Goal: Task Accomplishment & Management: Manage account settings

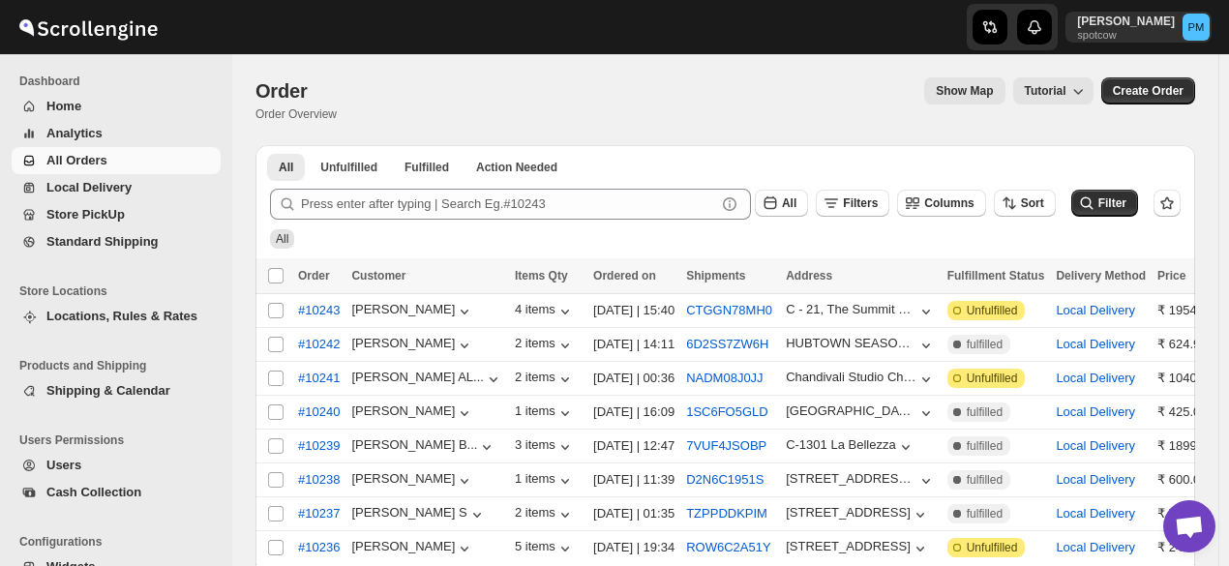
click at [124, 153] on span "All Orders" at bounding box center [131, 160] width 170 height 19
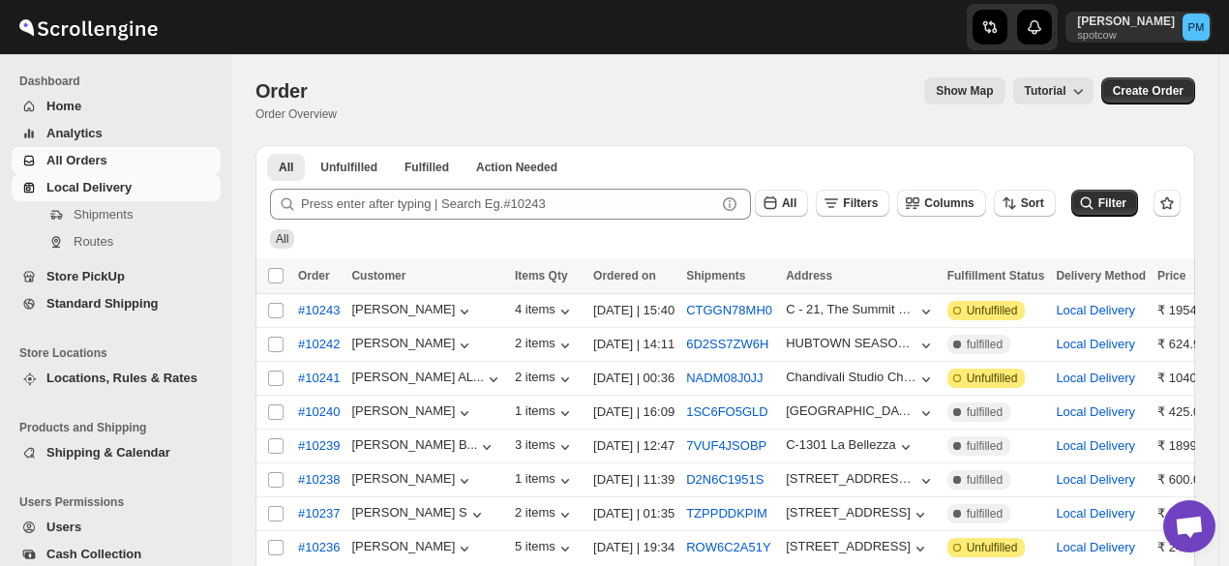
click at [106, 194] on span "Local Delivery" at bounding box center [88, 187] width 85 height 15
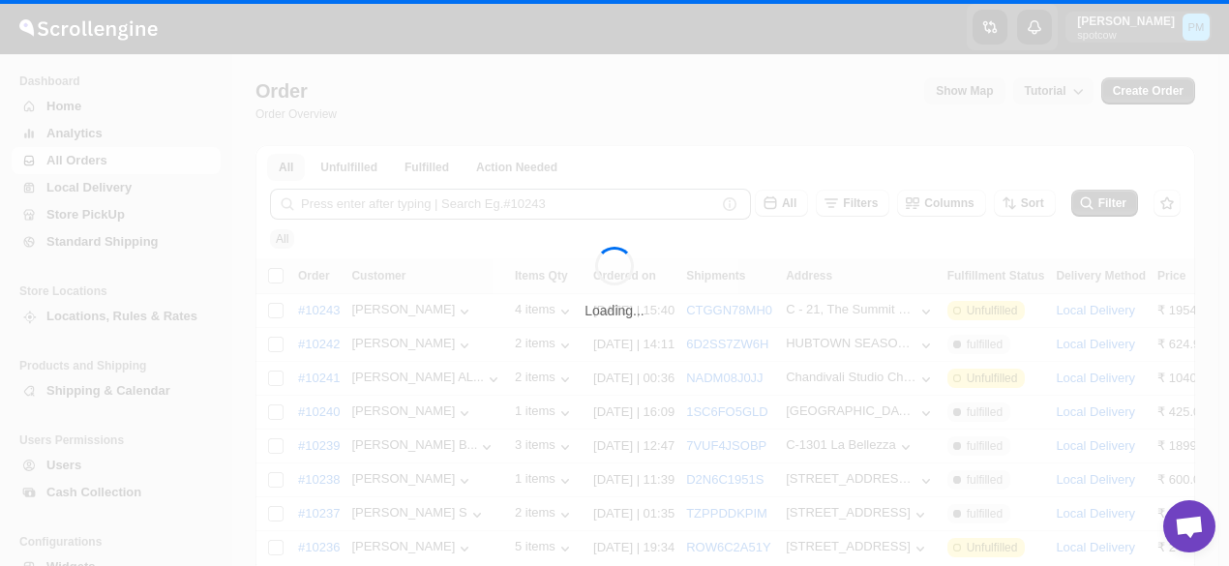
click at [101, 162] on span "All Orders" at bounding box center [76, 160] width 61 height 15
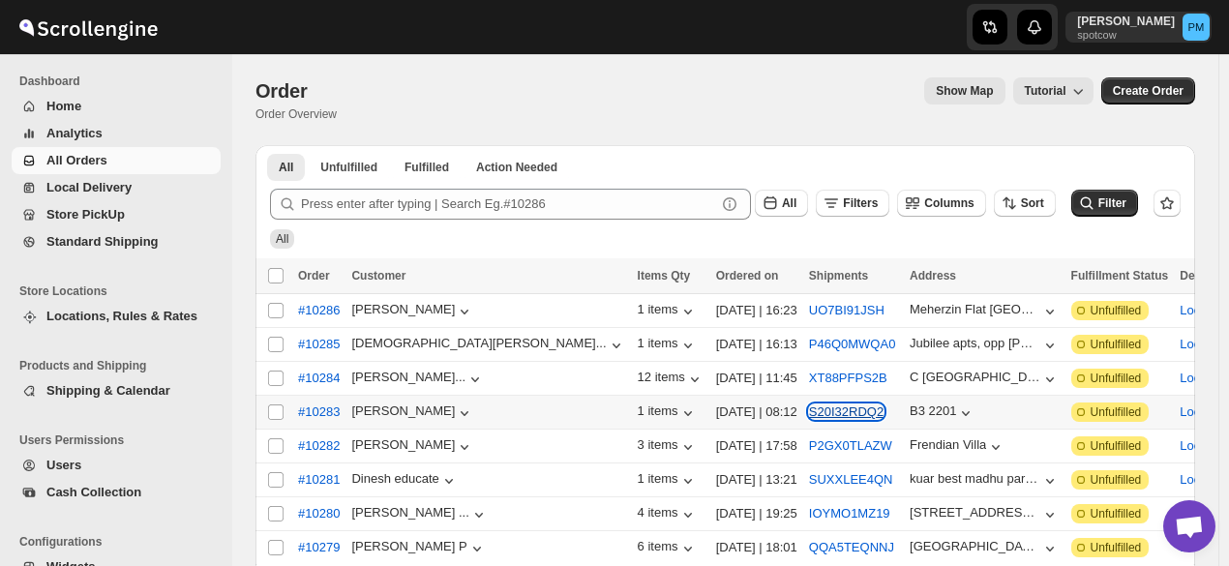
click at [809, 404] on button "S20I32RDQ2" at bounding box center [846, 411] width 74 height 15
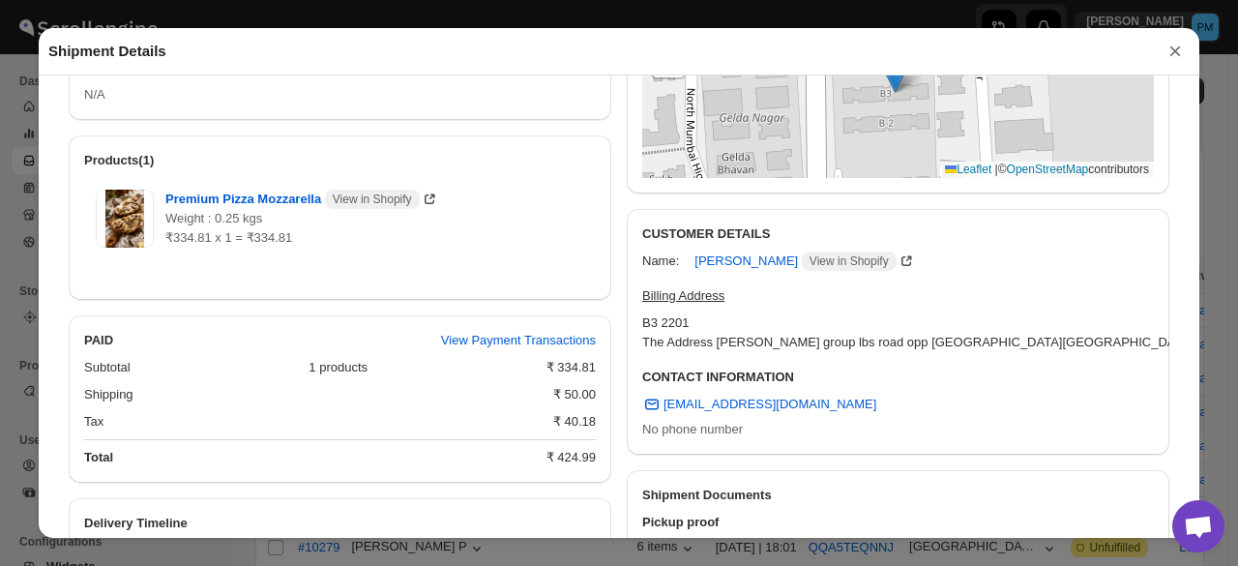
scroll to position [656, 0]
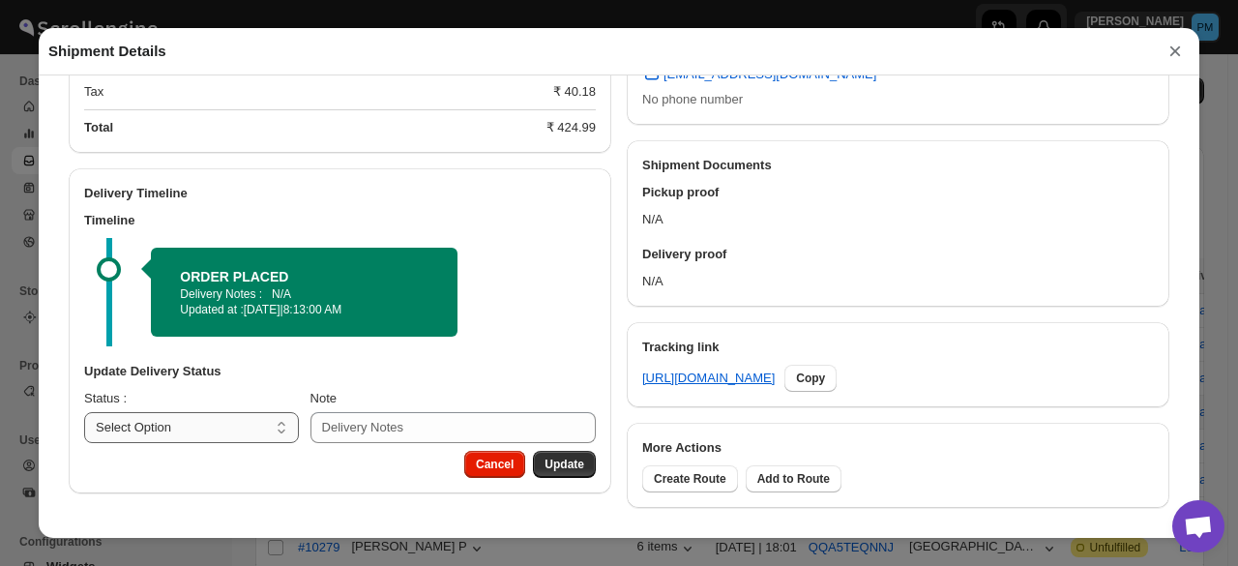
click at [204, 417] on select "Select Option PICKED UP OUT FOR DELIVERY RESCHEDULE DELIVERED CANCELLED" at bounding box center [191, 427] width 215 height 31
click at [207, 433] on select "Select Option PICKED UP OUT FOR DELIVERY RESCHEDULE DELIVERED CANCELLED" at bounding box center [191, 427] width 215 height 31
select select "PICKED_UP"
click at [84, 413] on select "Select Option PICKED UP OUT FOR DELIVERY RESCHEDULE DELIVERED CANCELLED" at bounding box center [191, 427] width 215 height 31
click at [573, 467] on span "Pick Products" at bounding box center [545, 464] width 77 height 15
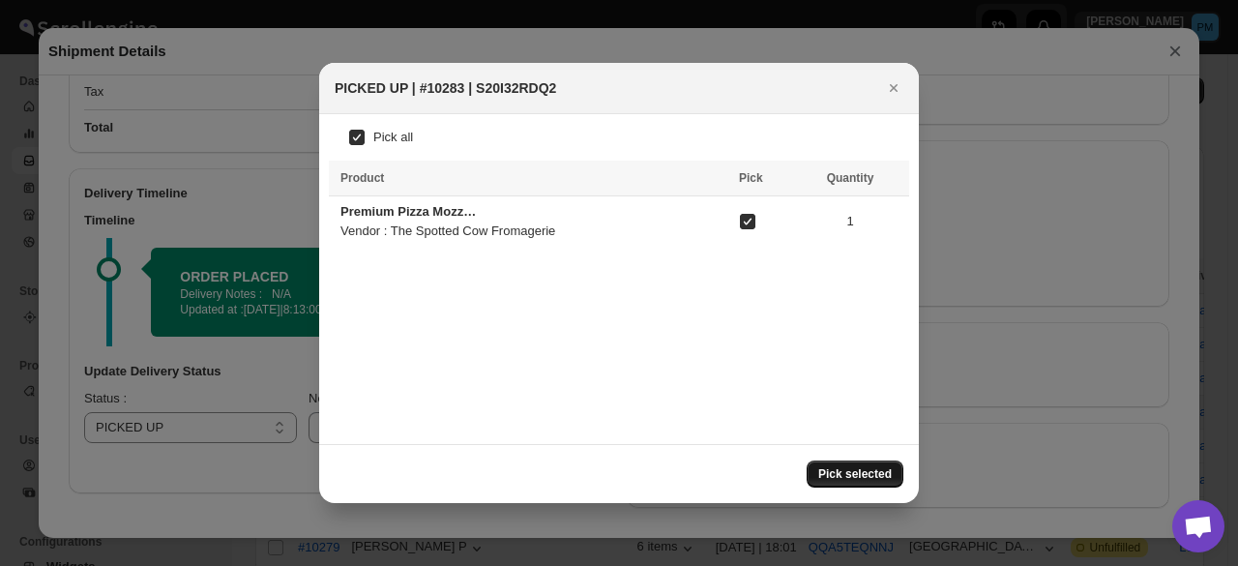
click at [838, 468] on span "Pick selected" at bounding box center [855, 473] width 74 height 15
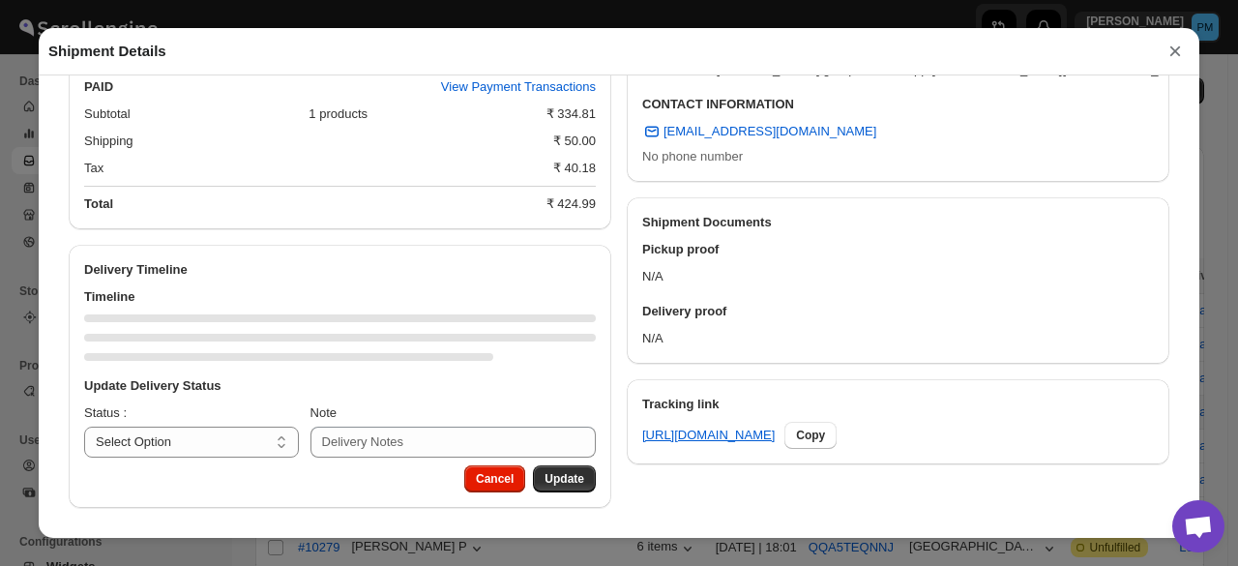
scroll to position [675, 0]
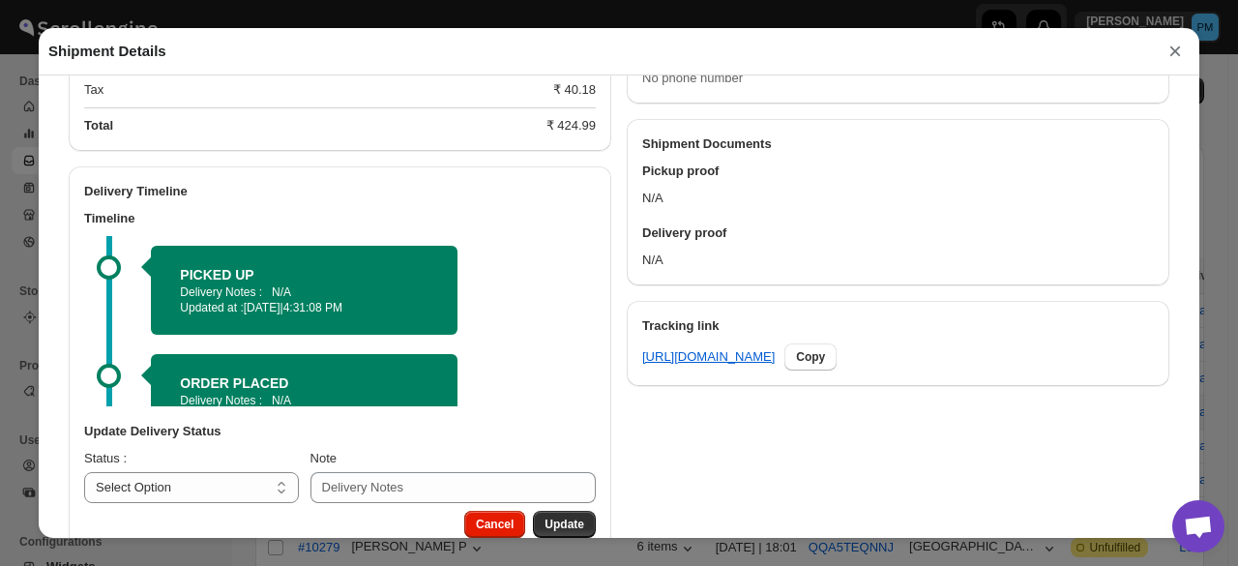
click at [231, 441] on h3 "Update Delivery Status" at bounding box center [340, 431] width 512 height 19
click at [231, 490] on select "Select Option PICKED UP OUT FOR DELIVERY RESCHEDULE DELIVERED CANCELLED" at bounding box center [191, 487] width 215 height 31
select select "OUT_FOR_DELIVERY"
click at [84, 475] on select "Select Option PICKED UP OUT FOR DELIVERY RESCHEDULE DELIVERED CANCELLED" at bounding box center [191, 487] width 215 height 31
click at [572, 527] on span "Update" at bounding box center [565, 524] width 40 height 15
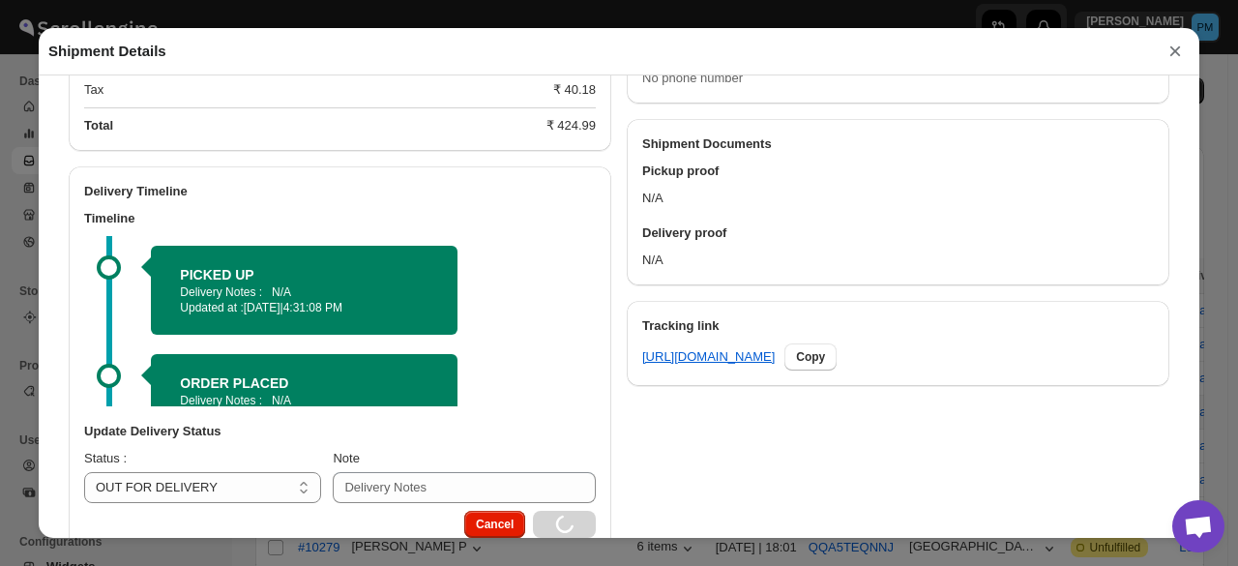
select select
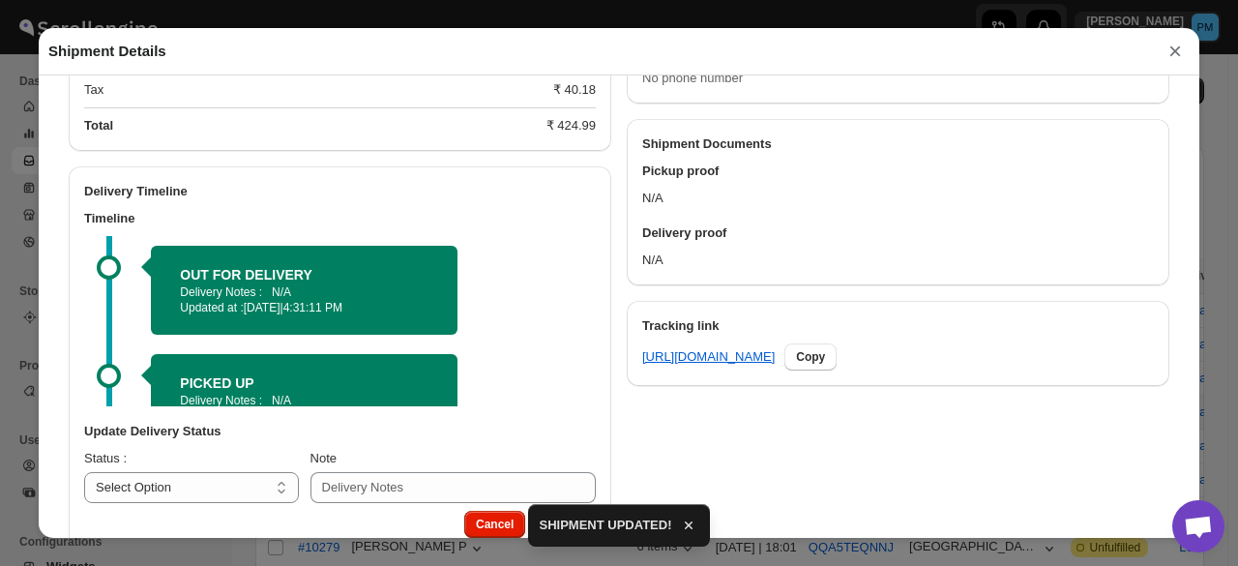
click at [1173, 55] on button "×" at bounding box center [1175, 51] width 29 height 27
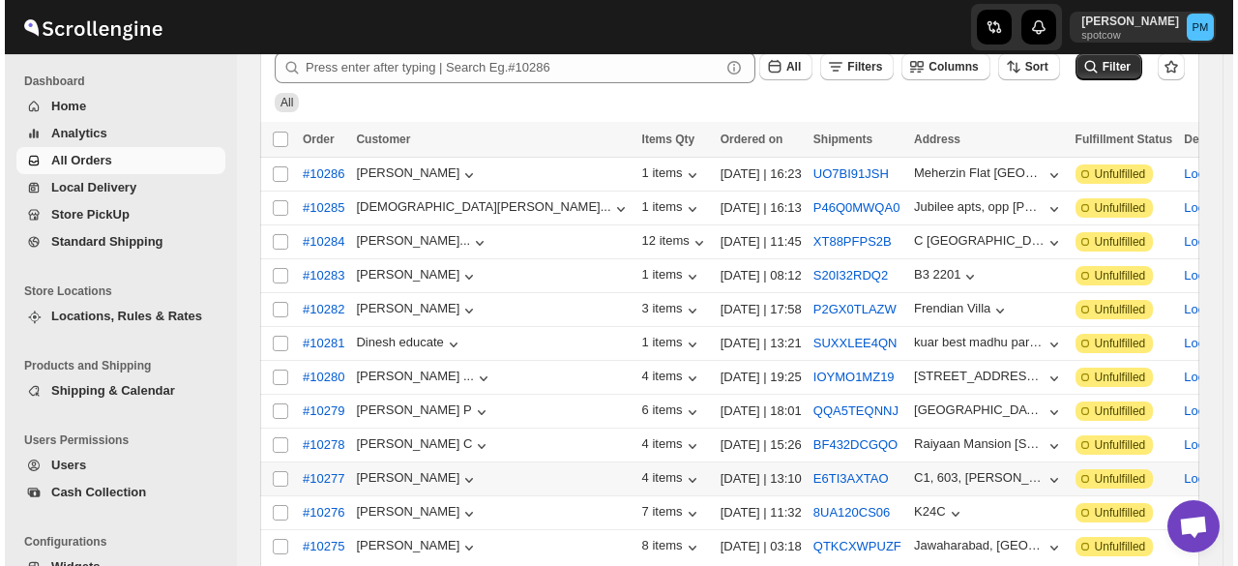
scroll to position [193, 0]
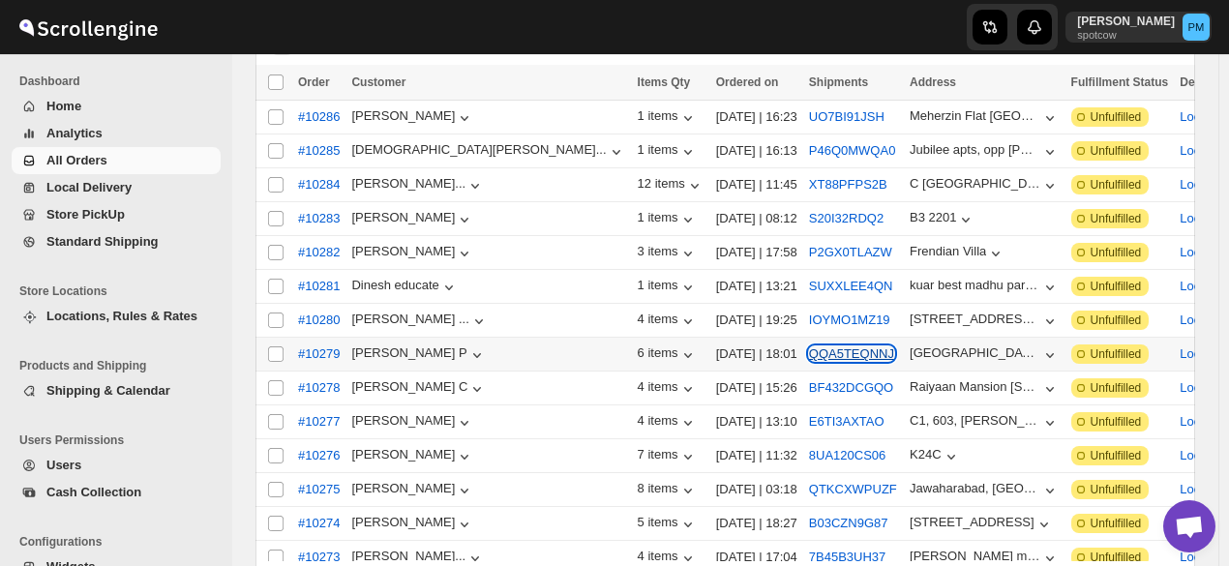
click at [809, 346] on button "QQA5TEQNNJ" at bounding box center [851, 353] width 85 height 15
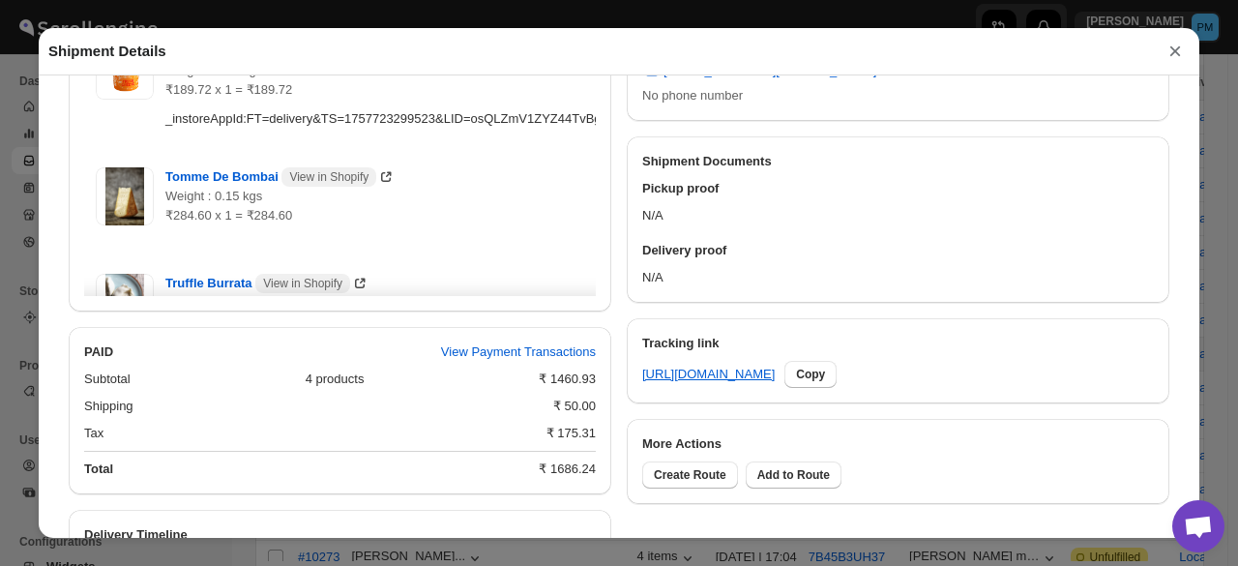
scroll to position [1008, 0]
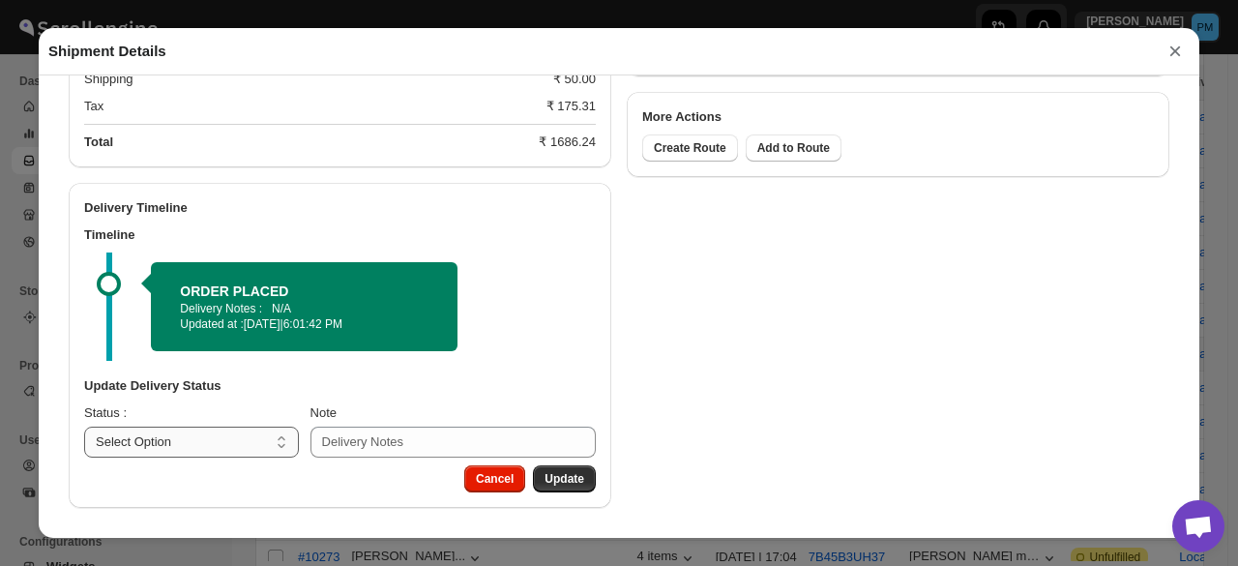
click at [252, 440] on select "Select Option PICKED UP OUT FOR DELIVERY RESCHEDULE DELIVERED CANCELLED" at bounding box center [191, 442] width 215 height 31
select select "PICKED_UP"
click at [84, 427] on select "Select Option PICKED UP OUT FOR DELIVERY RESCHEDULE DELIVERED CANCELLED" at bounding box center [191, 442] width 215 height 31
click at [549, 477] on span "Pick Products" at bounding box center [545, 478] width 77 height 15
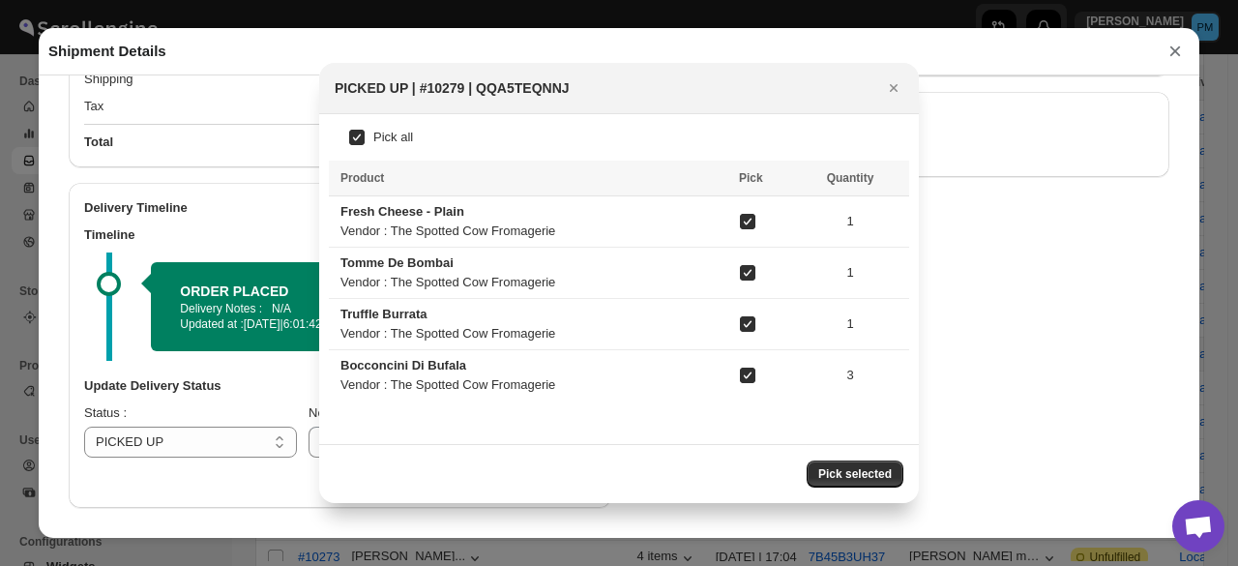
click at [842, 466] on span "Pick selected" at bounding box center [855, 473] width 74 height 15
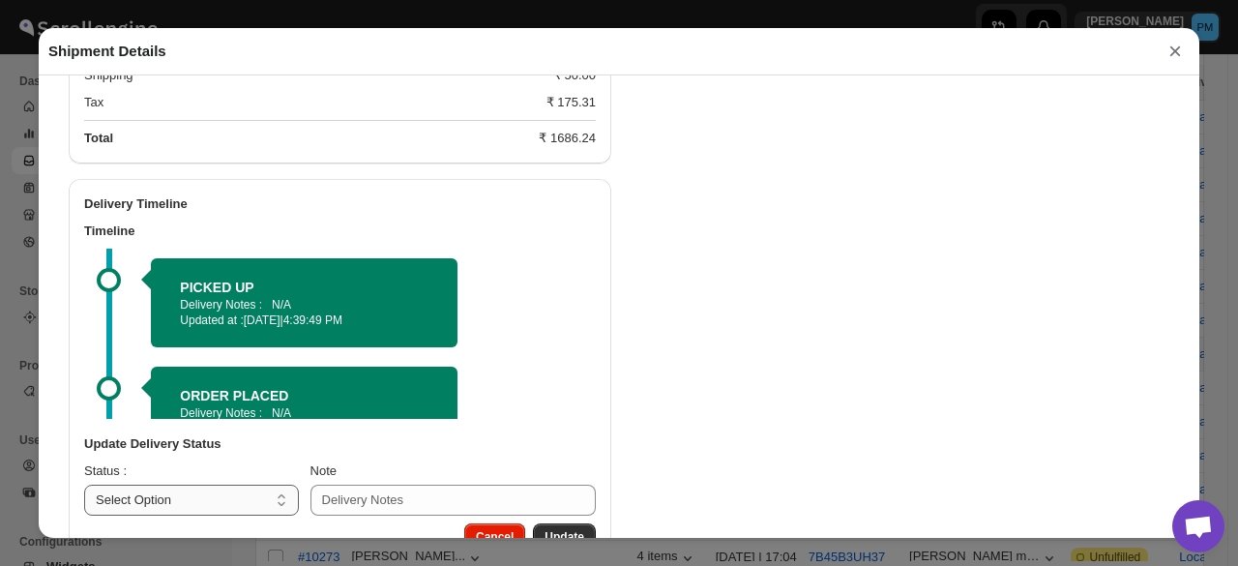
click at [230, 516] on select "Select Option PICKED UP OUT FOR DELIVERY RESCHEDULE DELIVERED CANCELLED" at bounding box center [191, 500] width 215 height 31
select select "OUT_FOR_DELIVERY"
click at [84, 488] on select "Select Option PICKED UP OUT FOR DELIVERY RESCHEDULE DELIVERED CANCELLED" at bounding box center [191, 500] width 215 height 31
click at [576, 537] on span "Update" at bounding box center [565, 536] width 40 height 15
select select
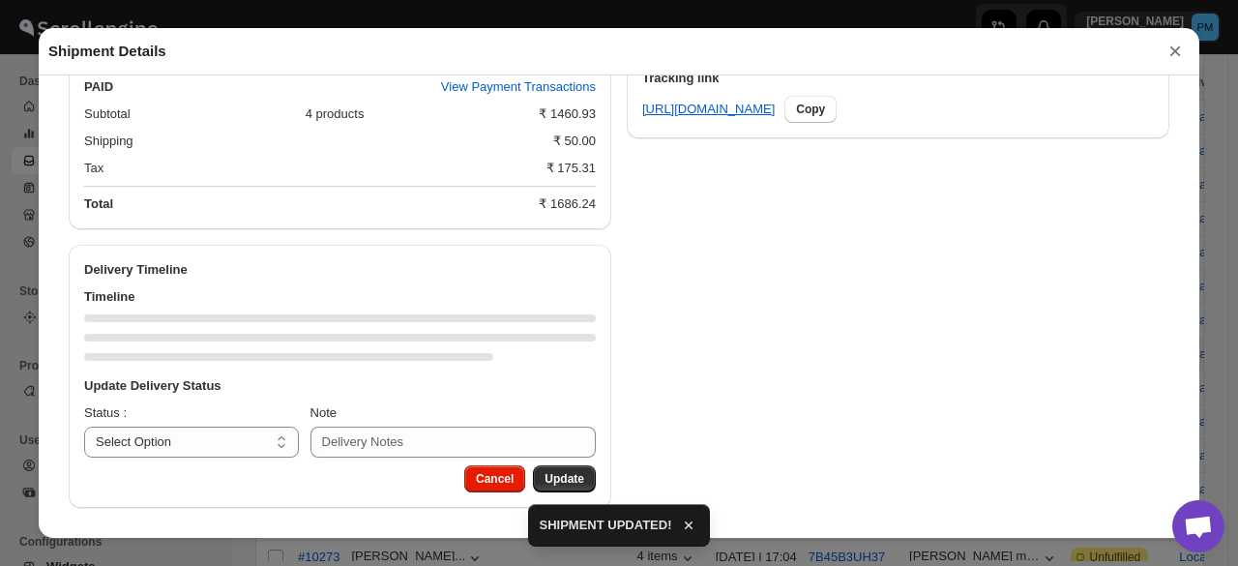
click at [1170, 57] on button "×" at bounding box center [1175, 51] width 29 height 27
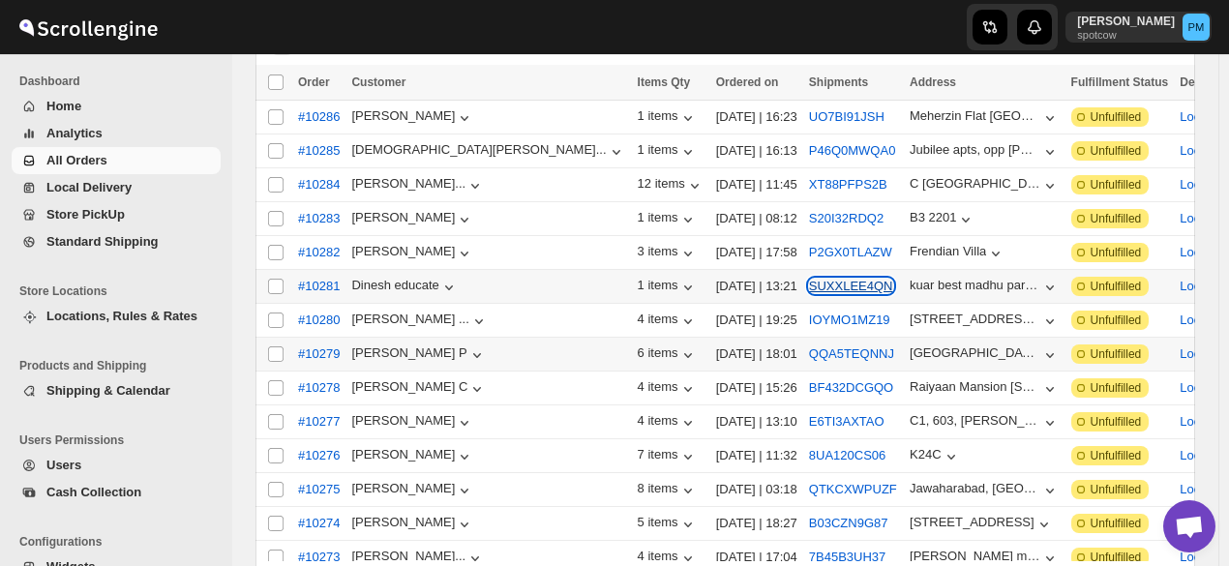
click at [809, 282] on button "SUXXLEE4QN" at bounding box center [851, 286] width 84 height 15
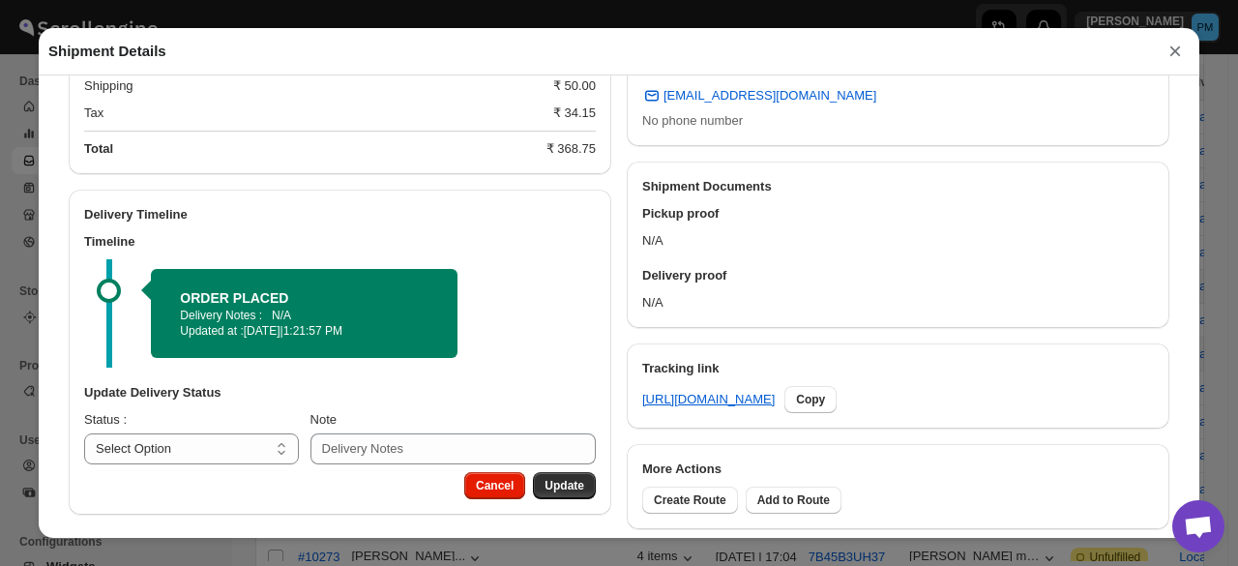
scroll to position [656, 0]
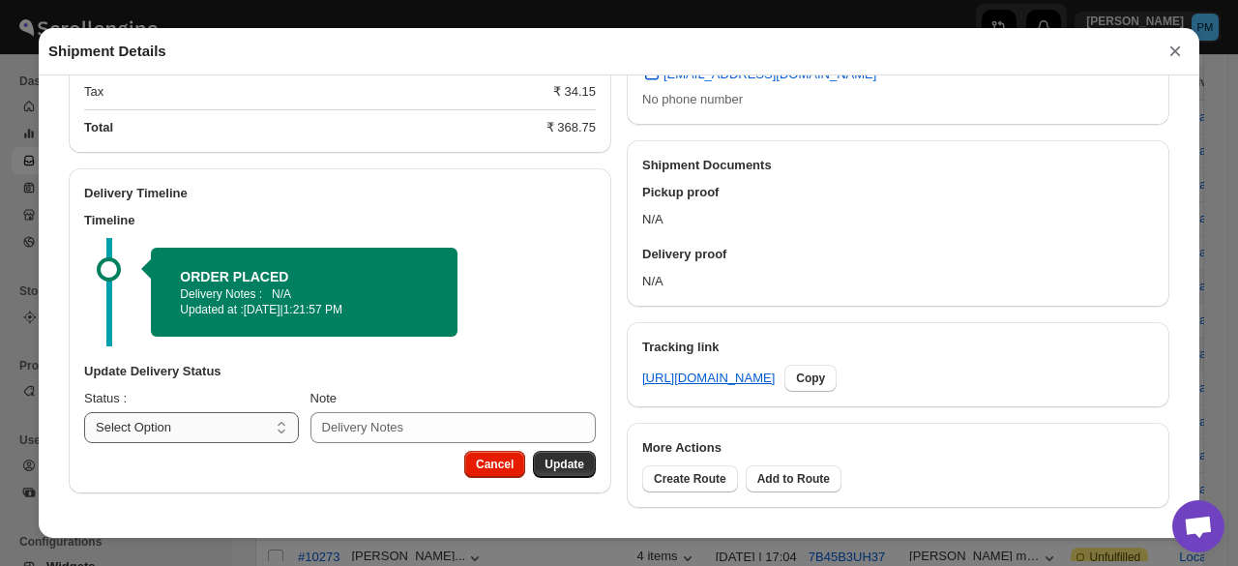
click at [195, 429] on select "Select Option PICKED UP OUT FOR DELIVERY RESCHEDULE DELIVERED CANCELLED" at bounding box center [191, 427] width 215 height 31
select select "PICKED_UP"
click at [84, 413] on select "Select Option PICKED UP OUT FOR DELIVERY RESCHEDULE DELIVERED CANCELLED" at bounding box center [191, 427] width 215 height 31
click at [546, 452] on div "Cancel Pick Products" at bounding box center [507, 460] width 177 height 35
click at [542, 454] on button "Pick Products" at bounding box center [545, 464] width 101 height 27
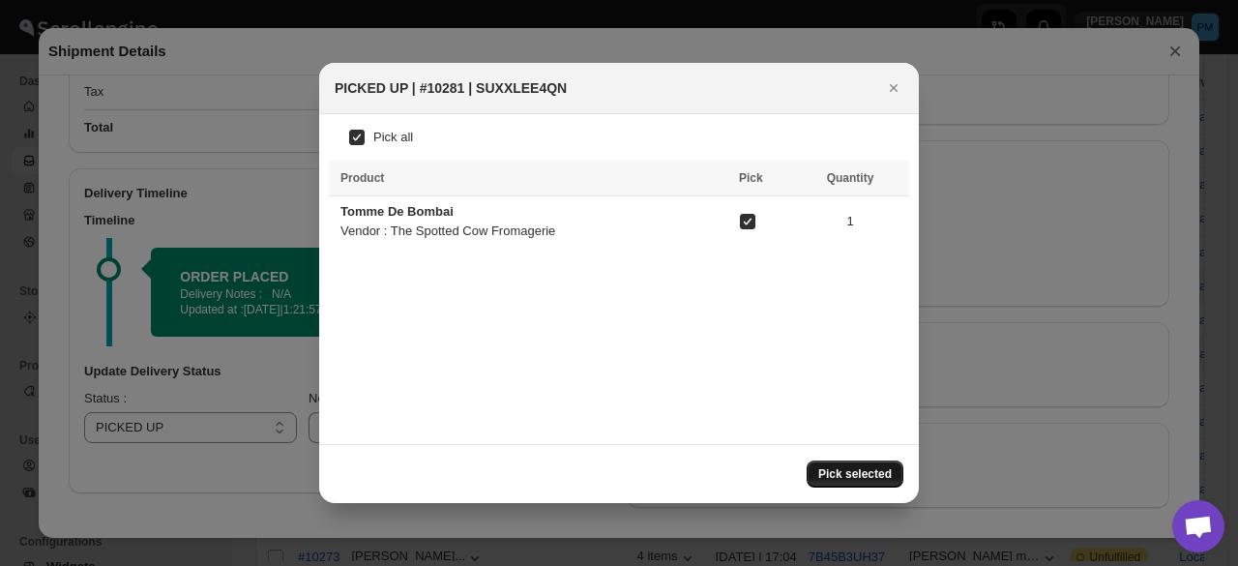
click at [861, 461] on button "Pick selected" at bounding box center [855, 473] width 97 height 27
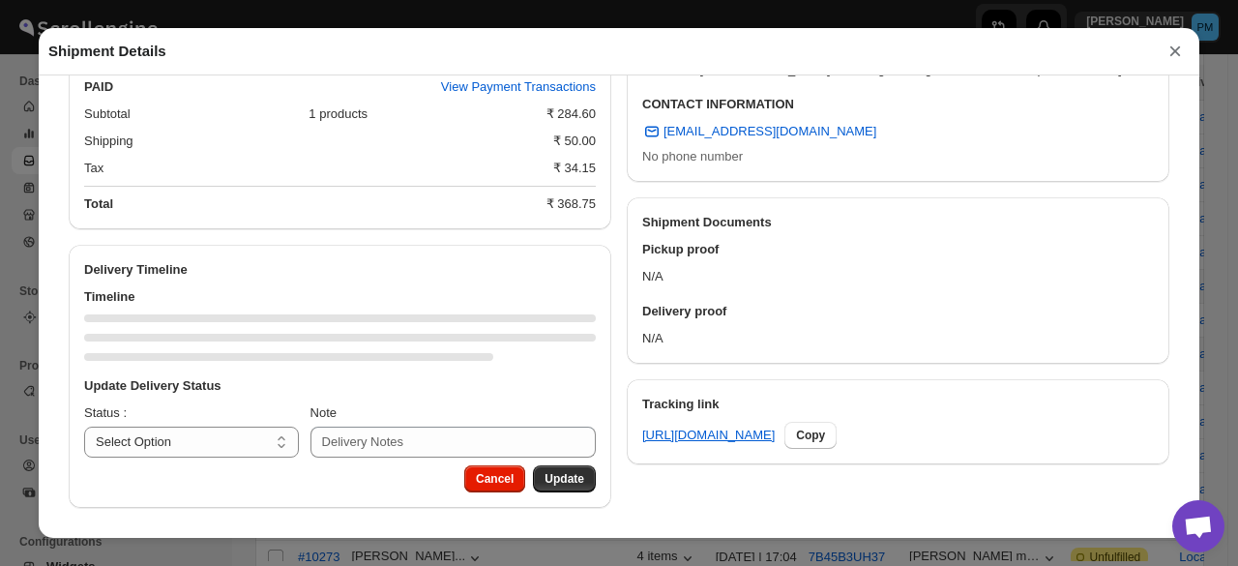
scroll to position [675, 0]
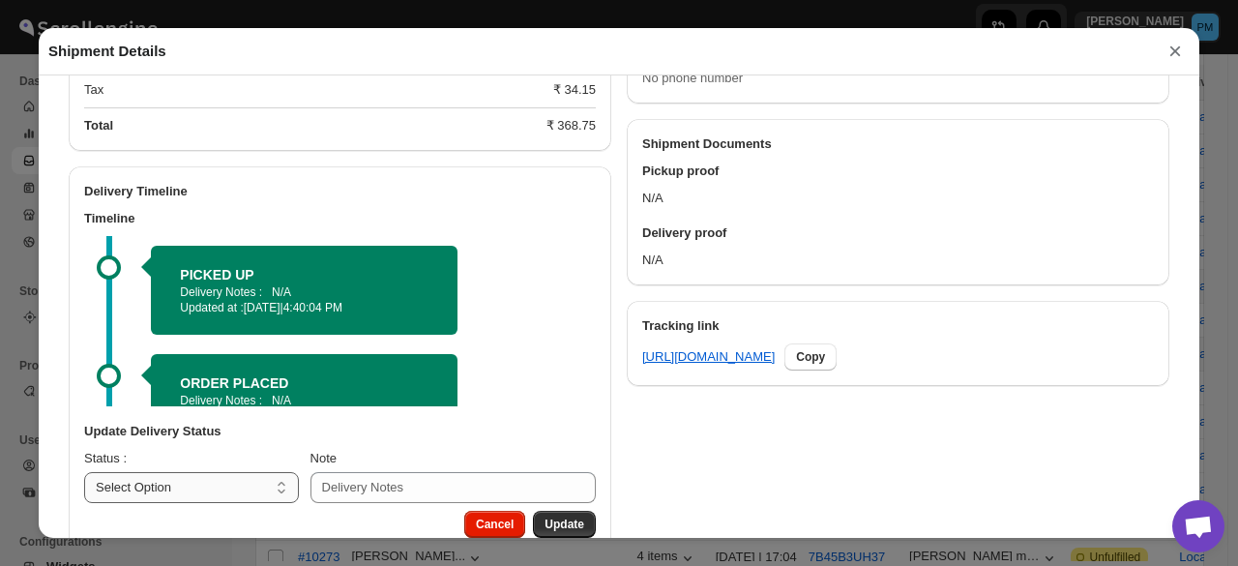
click at [219, 500] on select "Select Option PICKED UP OUT FOR DELIVERY RESCHEDULE DELIVERED CANCELLED" at bounding box center [191, 487] width 215 height 31
select select "OUT_FOR_DELIVERY"
click at [84, 475] on select "Select Option PICKED UP OUT FOR DELIVERY RESCHEDULE DELIVERED CANCELLED" at bounding box center [191, 487] width 215 height 31
click at [580, 516] on button "Update" at bounding box center [564, 524] width 63 height 27
select select
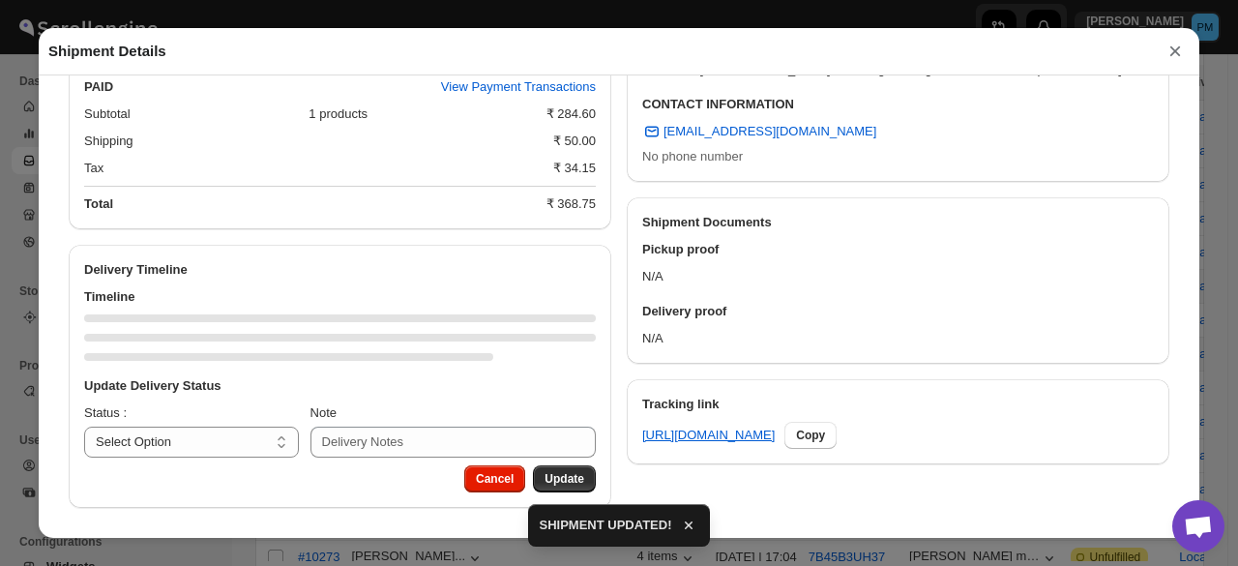
scroll to position [601, 0]
click at [1175, 50] on button "×" at bounding box center [1175, 51] width 29 height 27
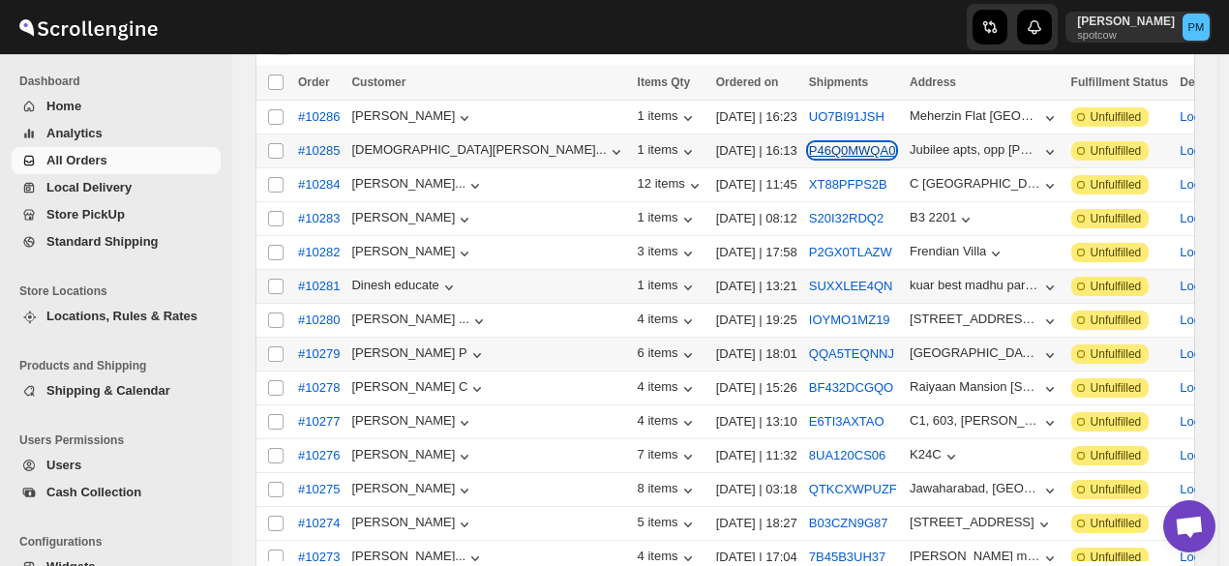
click at [809, 147] on button "P46Q0MWQA0" at bounding box center [852, 150] width 87 height 15
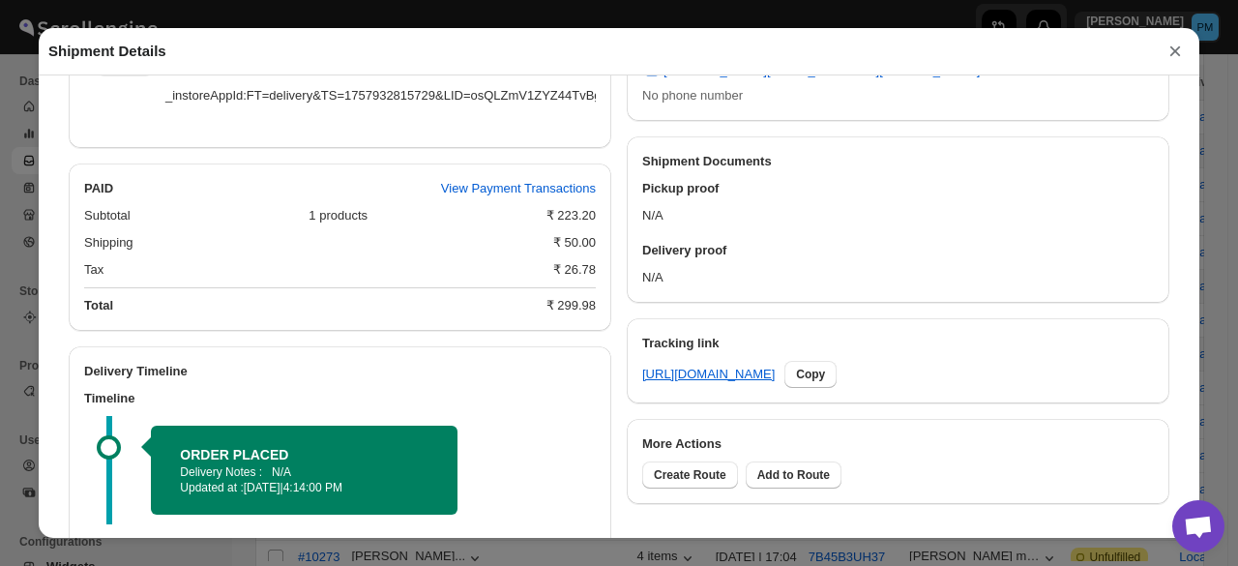
scroll to position [845, 0]
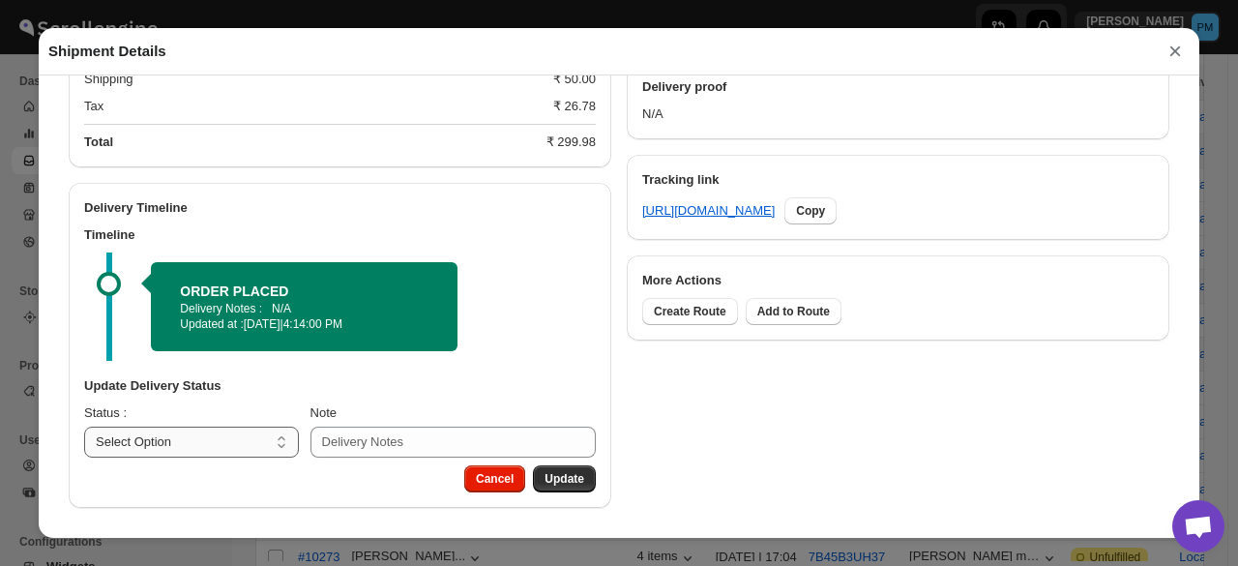
click at [215, 446] on select "Select Option PICKED UP OUT FOR DELIVERY RESCHEDULE DELIVERED CANCELLED" at bounding box center [191, 442] width 215 height 31
select select "PICKED_UP"
click at [84, 427] on select "Select Option PICKED UP OUT FOR DELIVERY RESCHEDULE DELIVERED CANCELLED" at bounding box center [191, 442] width 215 height 31
click at [556, 471] on span "Pick Products" at bounding box center [545, 478] width 77 height 15
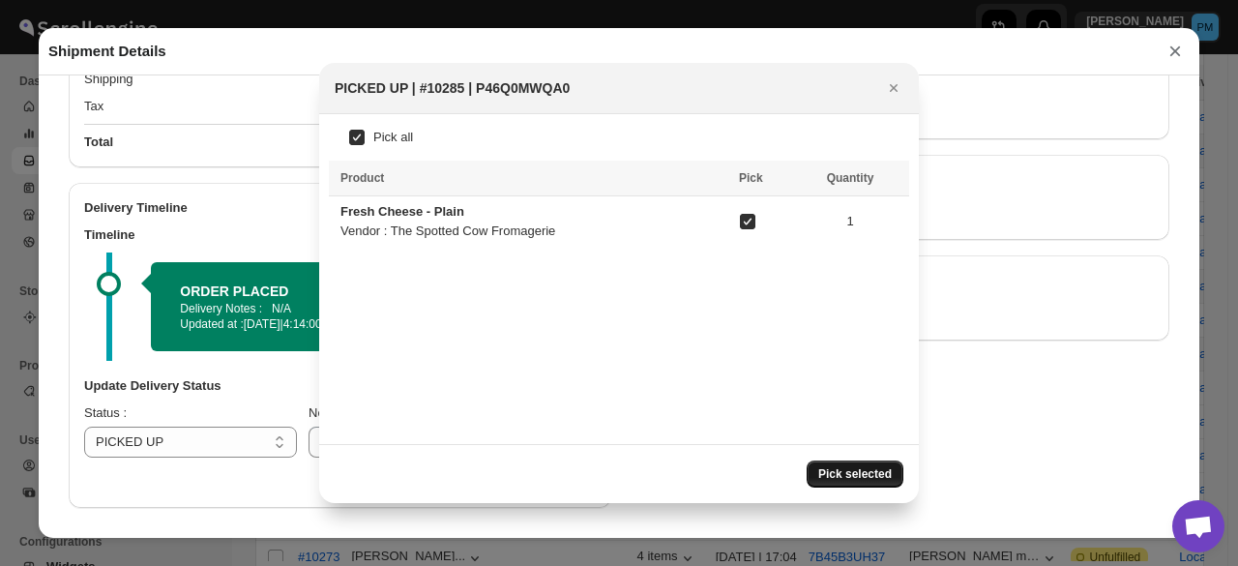
click at [855, 468] on span "Pick selected" at bounding box center [855, 473] width 74 height 15
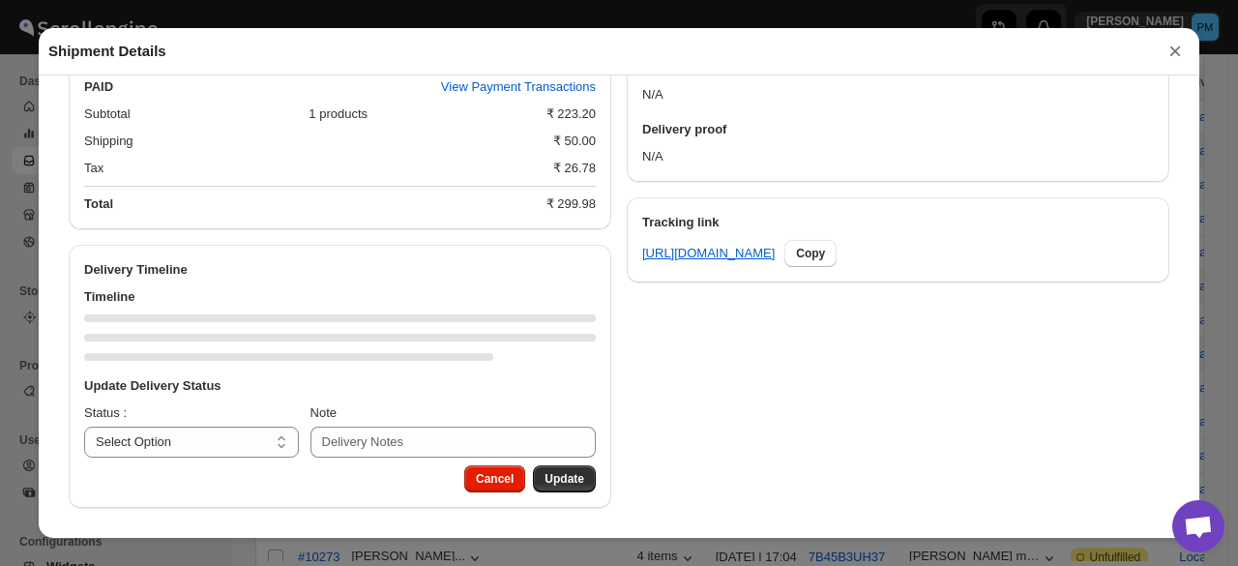
scroll to position [864, 0]
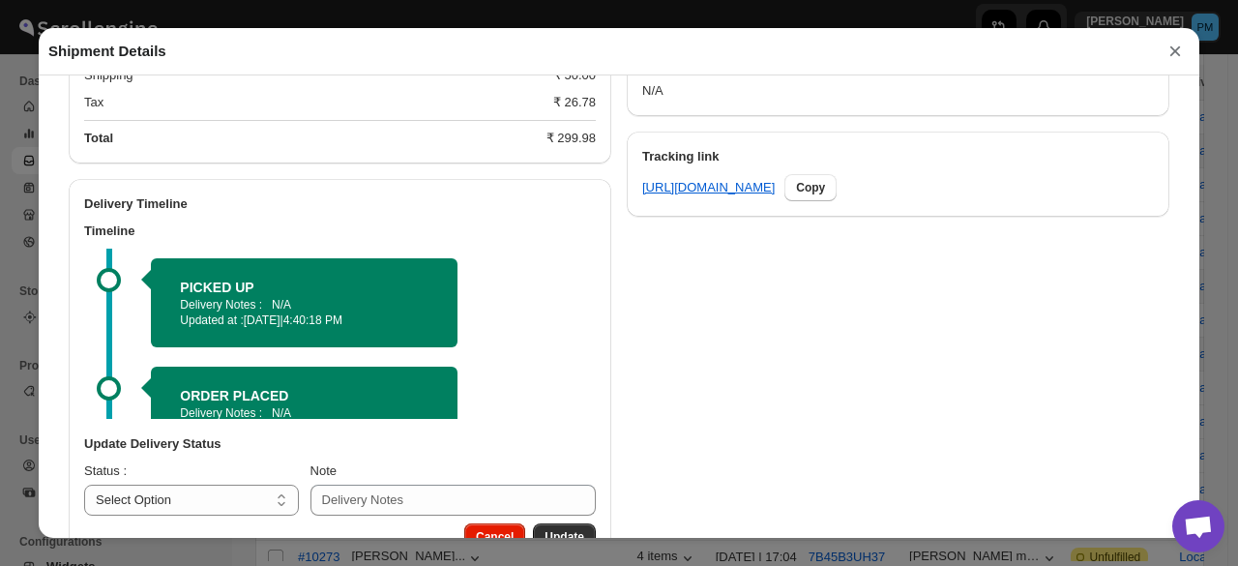
click at [215, 461] on div "Update Delivery Status" at bounding box center [340, 447] width 512 height 27
click at [216, 513] on select "Select Option PICKED UP OUT FOR DELIVERY RESCHEDULE DELIVERED CANCELLED" at bounding box center [191, 500] width 215 height 31
select select "OUT_FOR_DELIVERY"
click at [84, 488] on select "Select Option PICKED UP OUT FOR DELIVERY RESCHEDULE DELIVERED CANCELLED" at bounding box center [191, 500] width 215 height 31
click at [580, 531] on button "Update" at bounding box center [564, 536] width 63 height 27
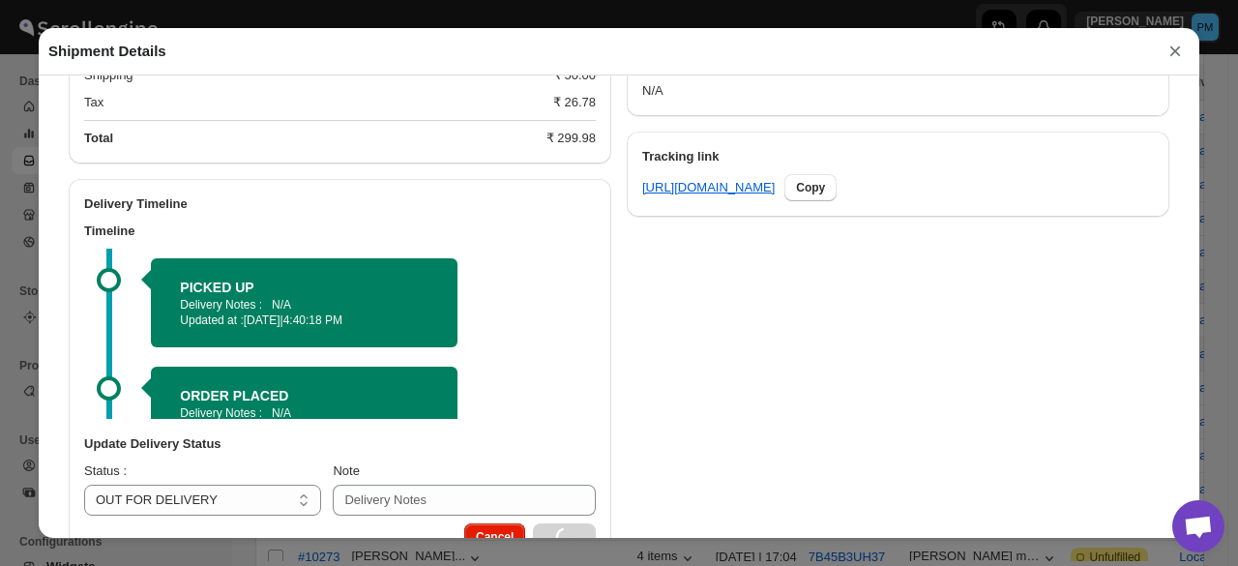
select select
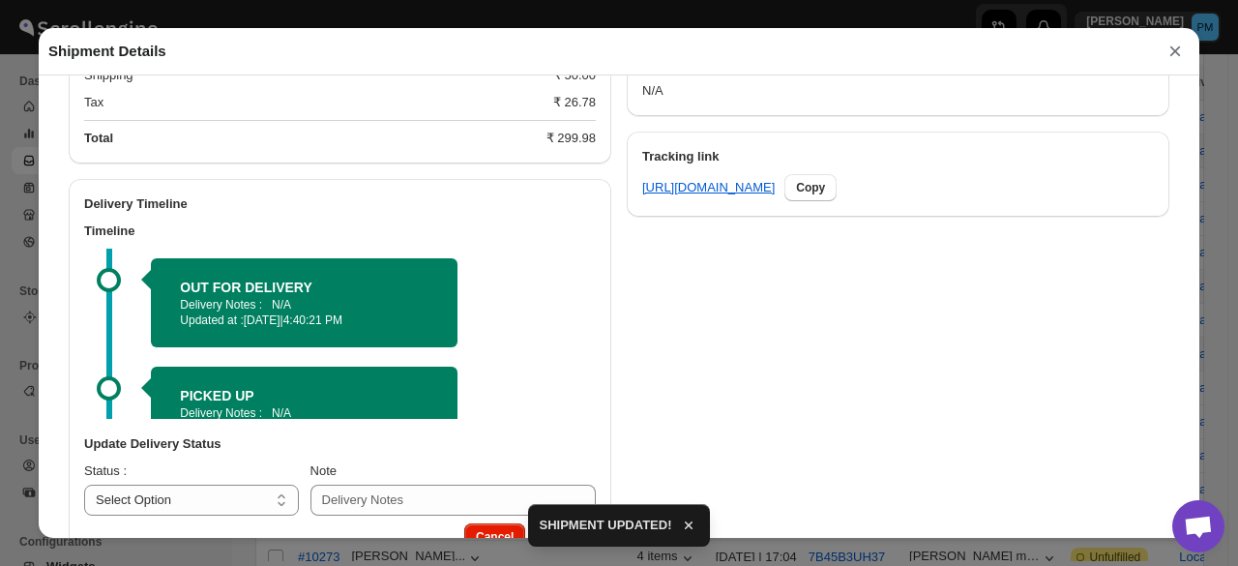
click at [1178, 57] on button "×" at bounding box center [1175, 51] width 29 height 27
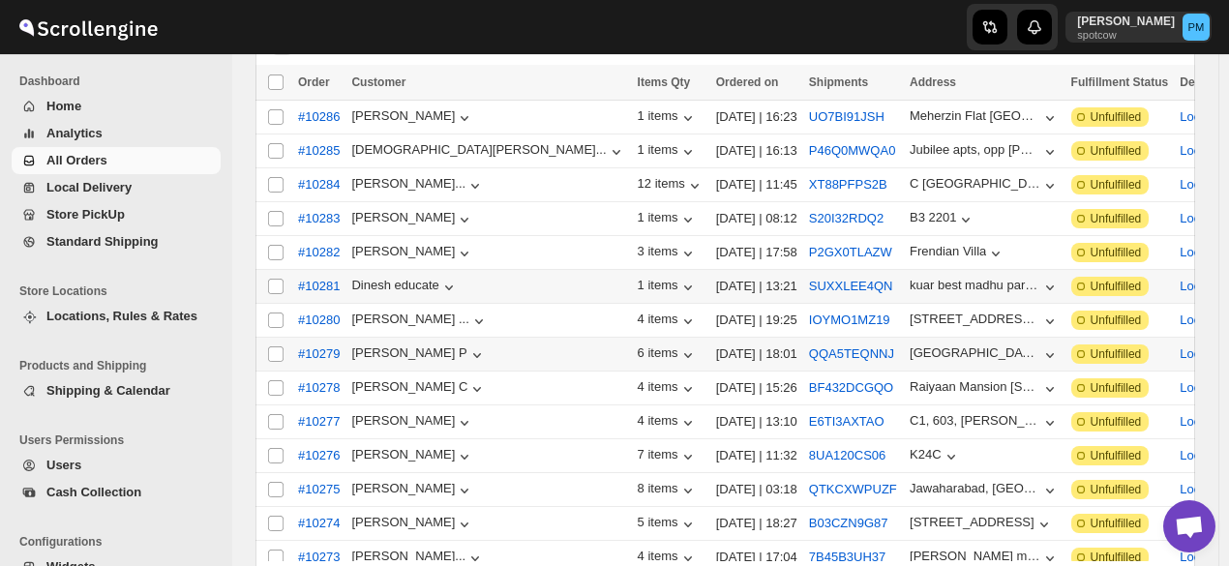
click at [145, 163] on span "All Orders" at bounding box center [131, 160] width 170 height 19
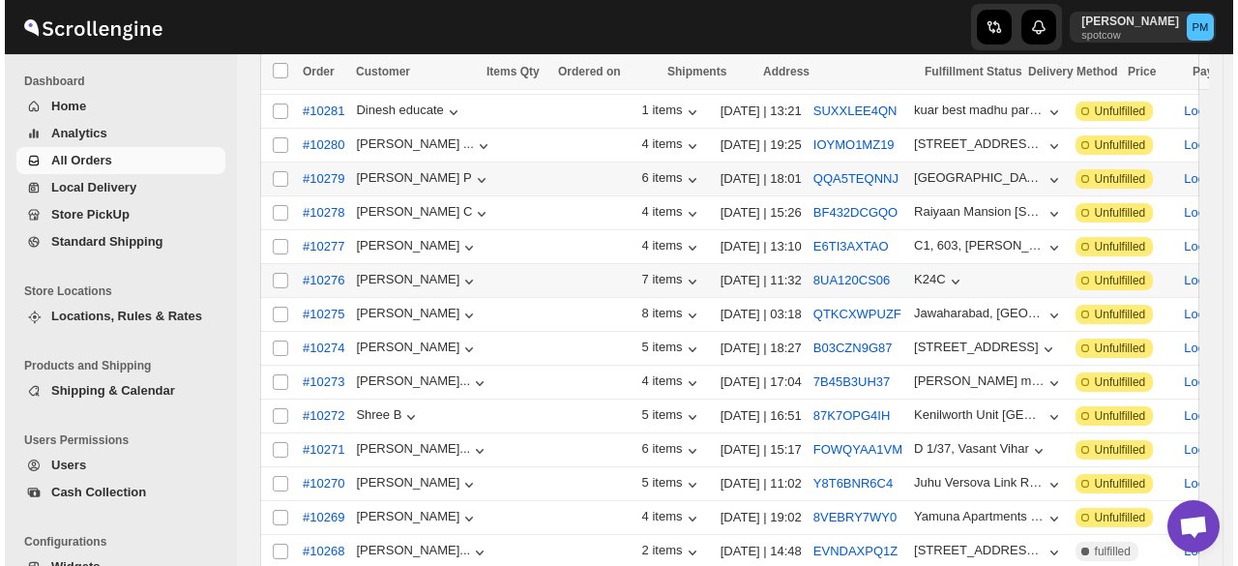
scroll to position [387, 0]
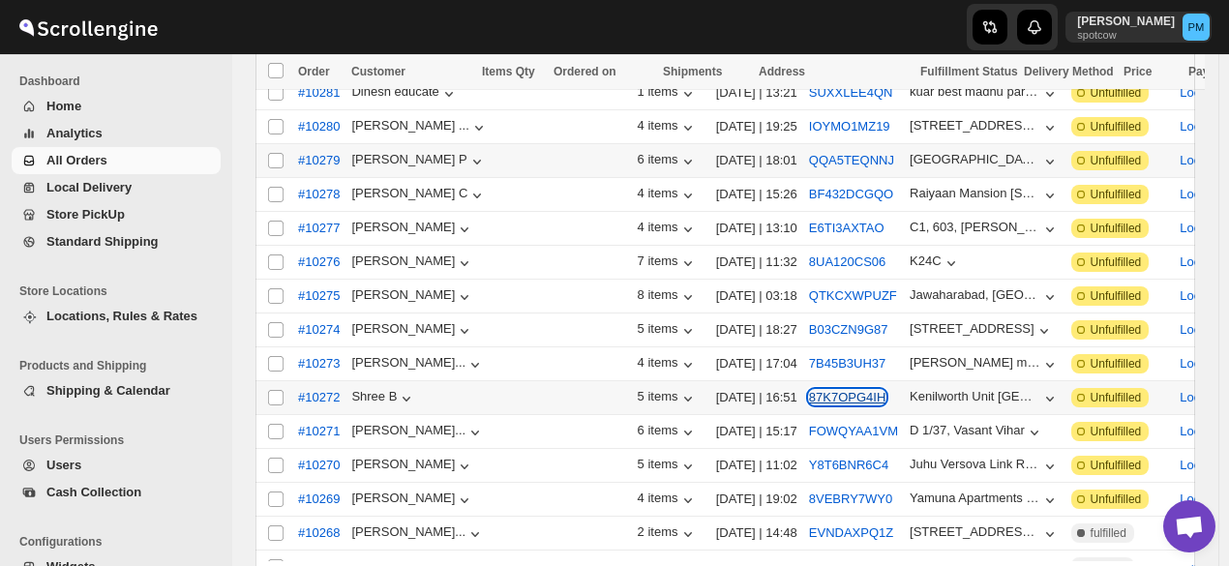
click at [809, 390] on button "87K7OPG4IH" at bounding box center [847, 397] width 77 height 15
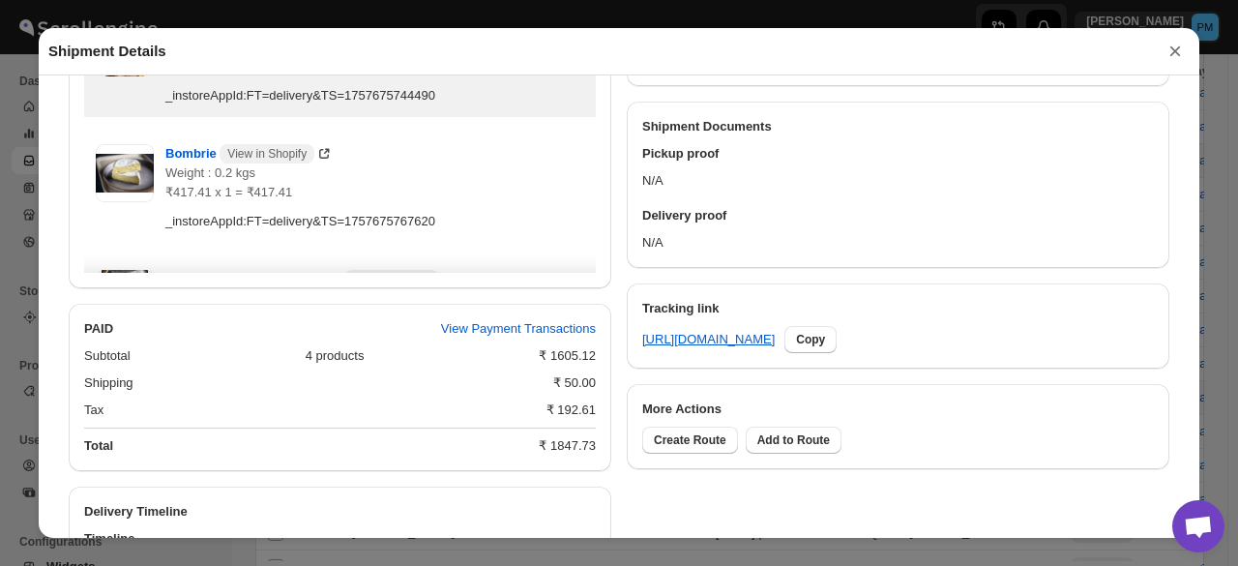
scroll to position [985, 0]
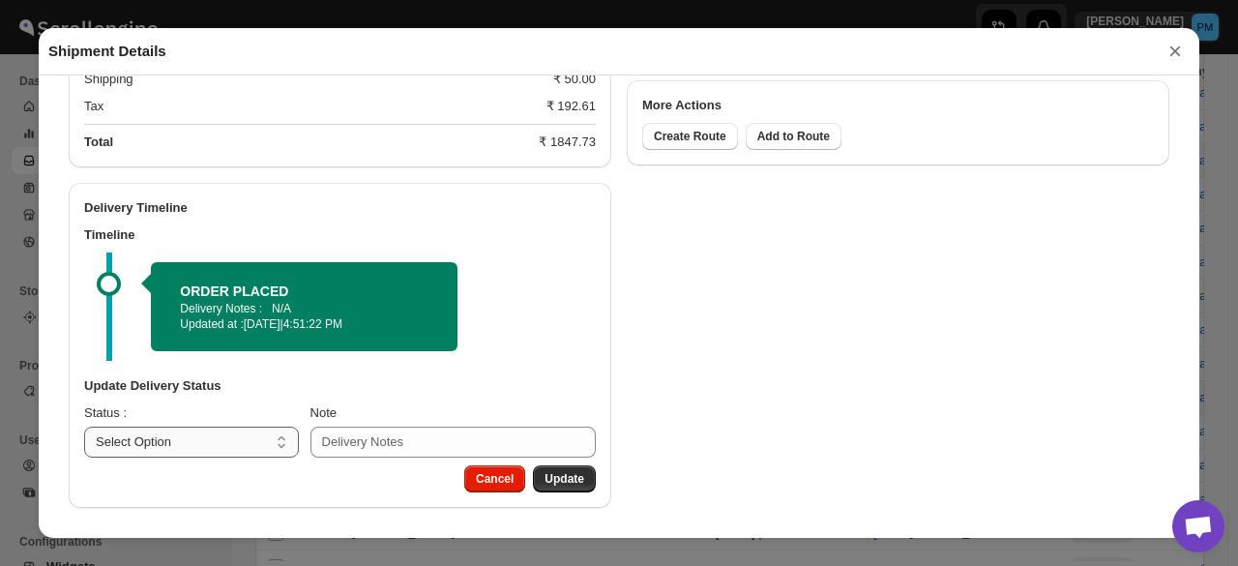
click at [281, 452] on select "Select Option PICKED UP OUT FOR DELIVERY RESCHEDULE DELIVERED CANCELLED" at bounding box center [191, 442] width 215 height 31
select select "PICKED_UP"
click at [84, 427] on select "Select Option PICKED UP OUT FOR DELIVERY RESCHEDULE DELIVERED CANCELLED" at bounding box center [191, 442] width 215 height 31
click at [566, 485] on span "Pick Products" at bounding box center [545, 478] width 77 height 15
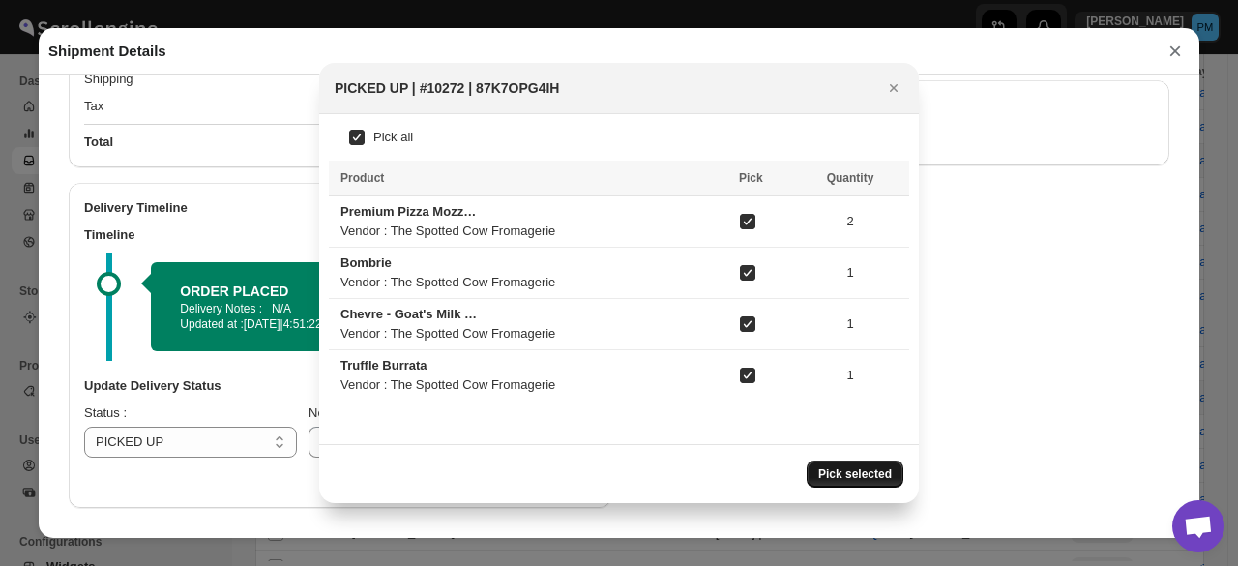
click at [858, 464] on button "Pick selected" at bounding box center [855, 473] width 97 height 27
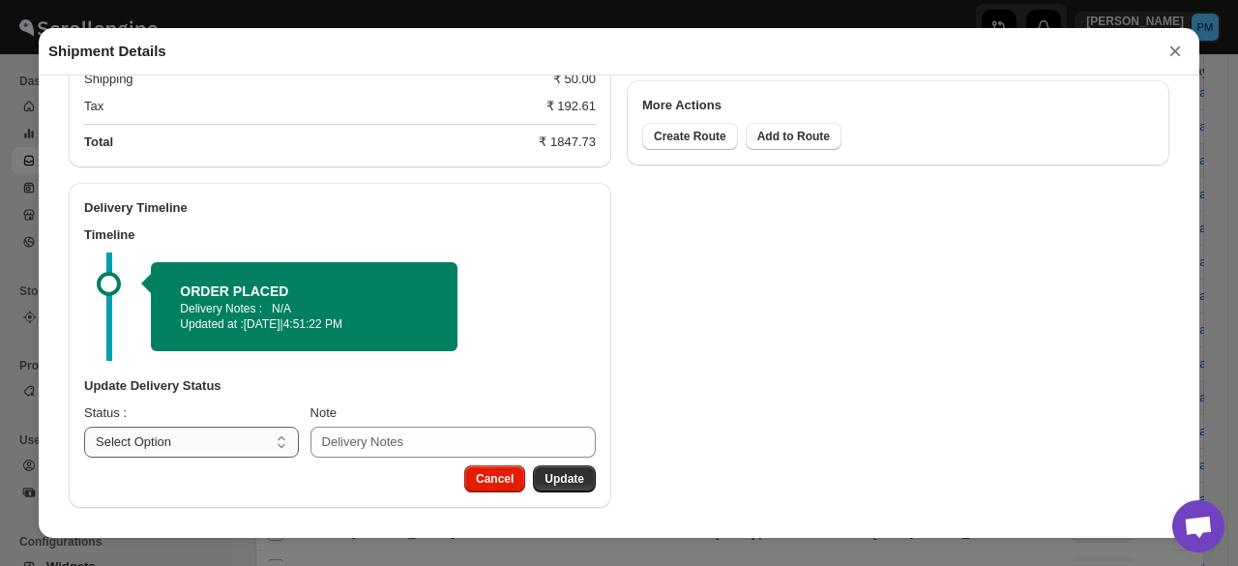
scroll to position [923, 0]
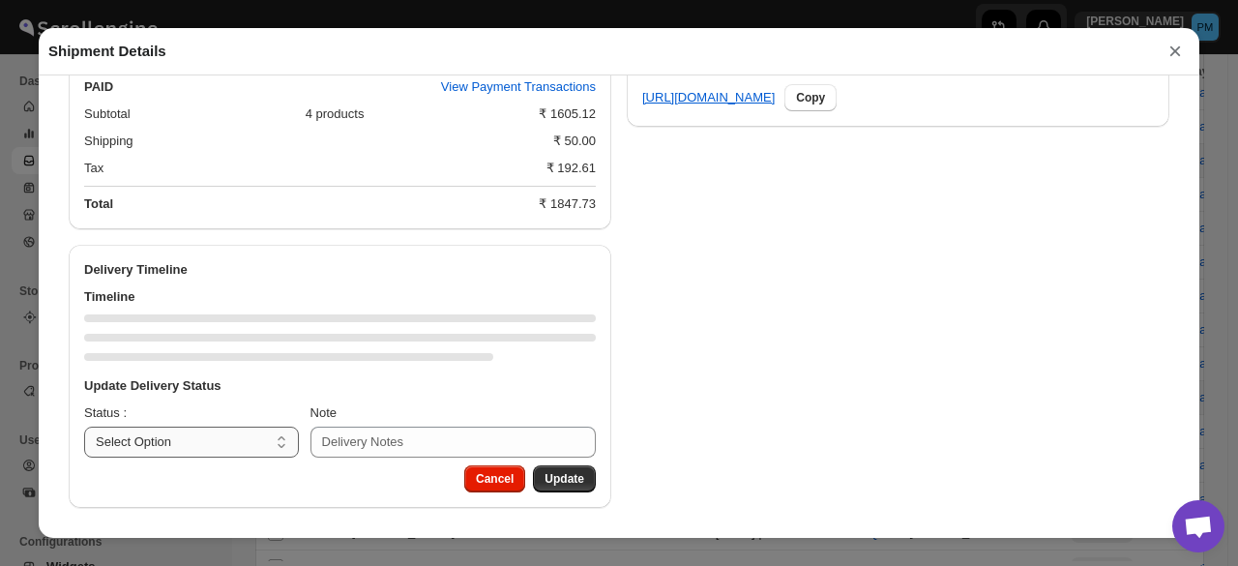
click at [176, 450] on select "Select Option PICKED UP OUT FOR DELIVERY RESCHEDULE DELIVERED CANCELLED" at bounding box center [191, 442] width 215 height 31
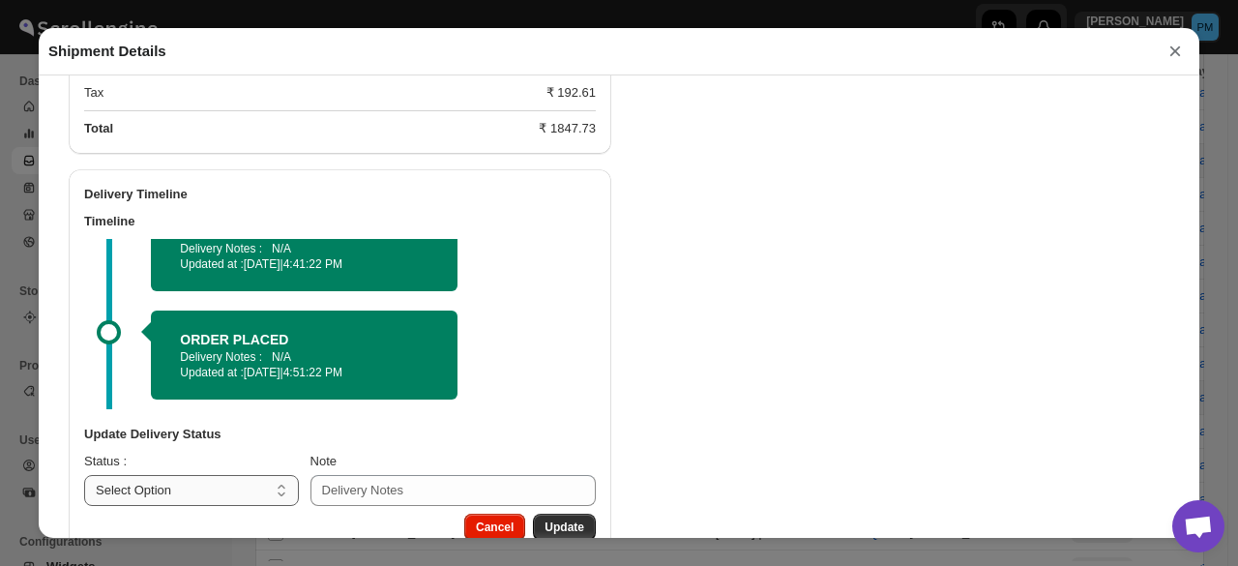
scroll to position [1046, 0]
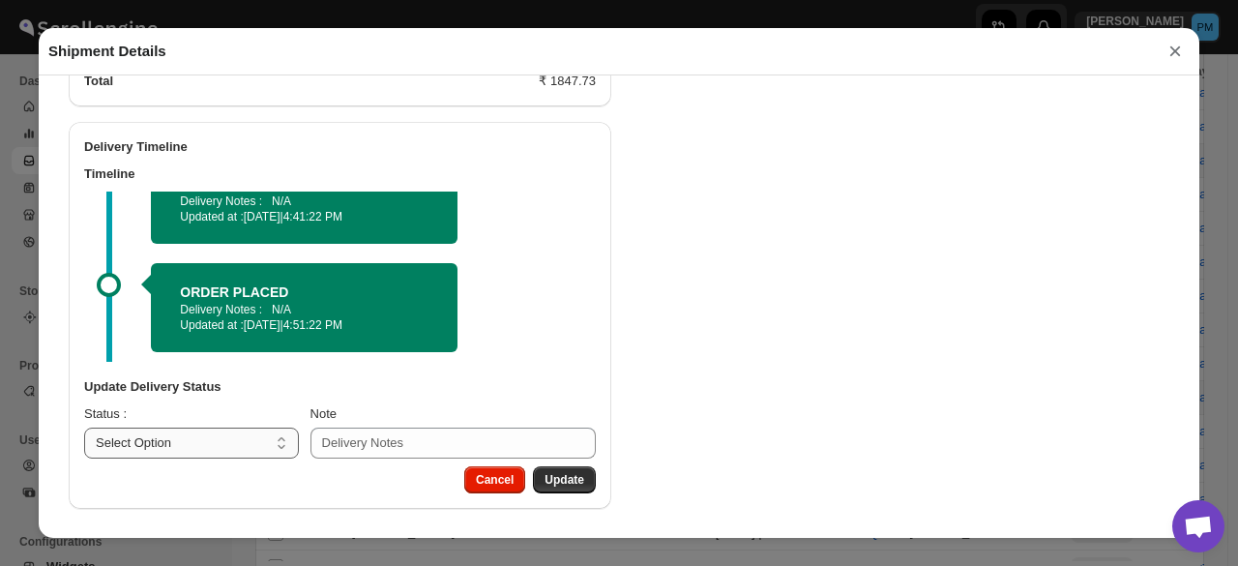
click at [211, 454] on select "Select Option PICKED UP OUT FOR DELIVERY RESCHEDULE DELIVERED CANCELLED" at bounding box center [191, 443] width 215 height 31
click at [206, 438] on select "Select Option PICKED UP OUT FOR DELIVERY RESCHEDULE DELIVERED CANCELLED" at bounding box center [191, 443] width 215 height 31
select select "OUT_FOR_DELIVERY"
click at [84, 428] on select "Select Option PICKED UP OUT FOR DELIVERY RESCHEDULE DELIVERED CANCELLED" at bounding box center [191, 443] width 215 height 31
click at [557, 475] on span "Update" at bounding box center [565, 479] width 40 height 15
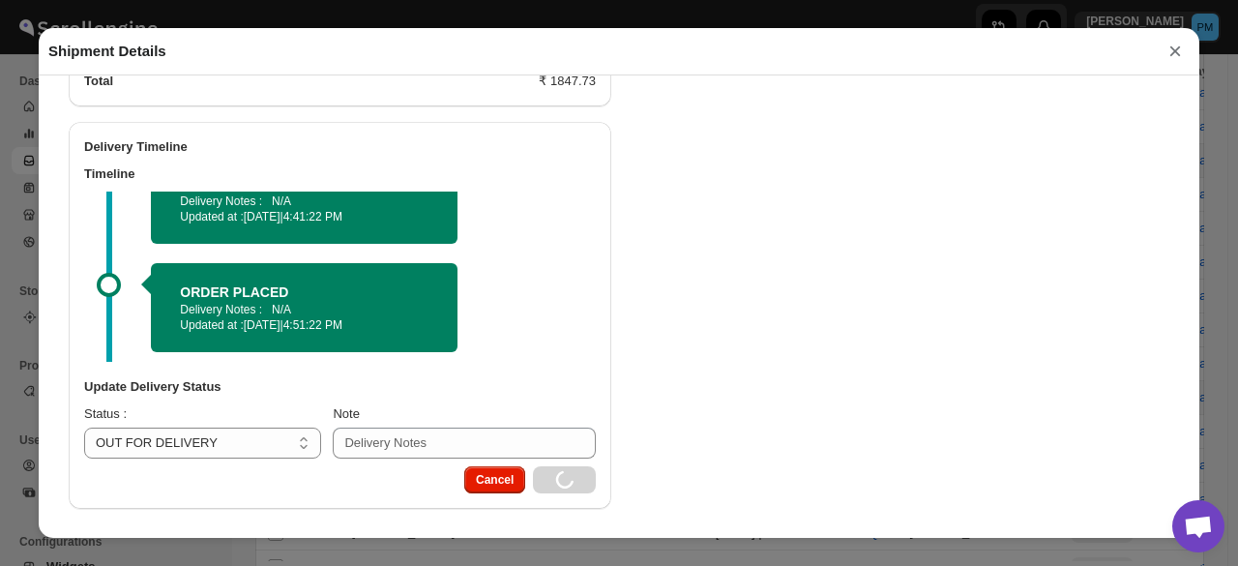
select select
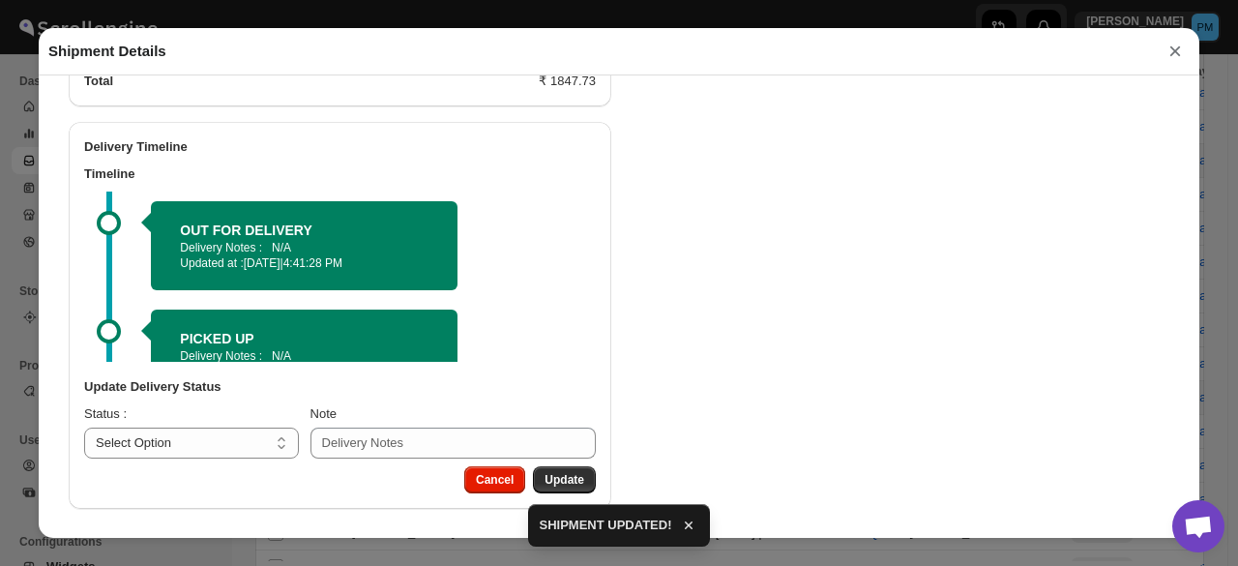
click at [1175, 58] on button "×" at bounding box center [1175, 51] width 29 height 27
